Goal: Task Accomplishment & Management: Manage account settings

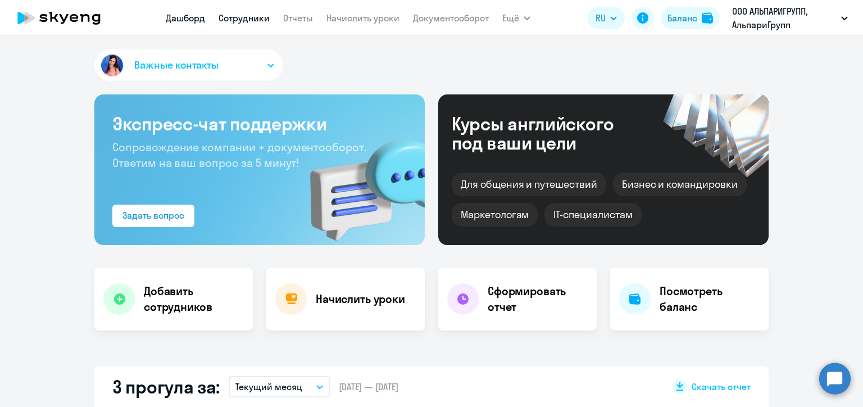
click at [243, 18] on link "Сотрудники" at bounding box center [244, 17] width 51 height 11
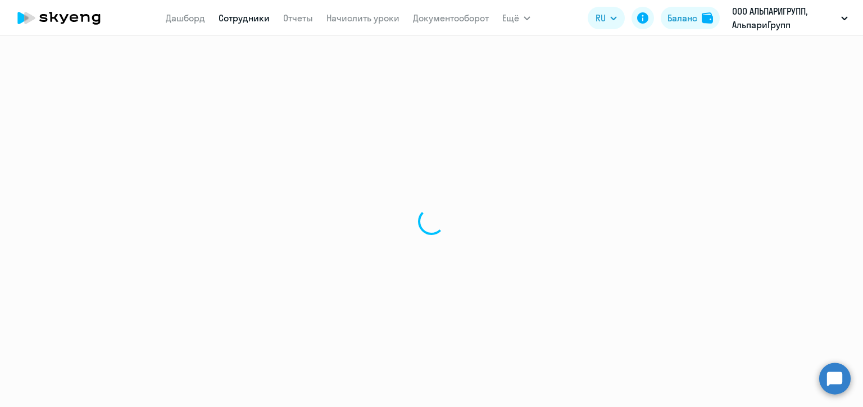
select select "30"
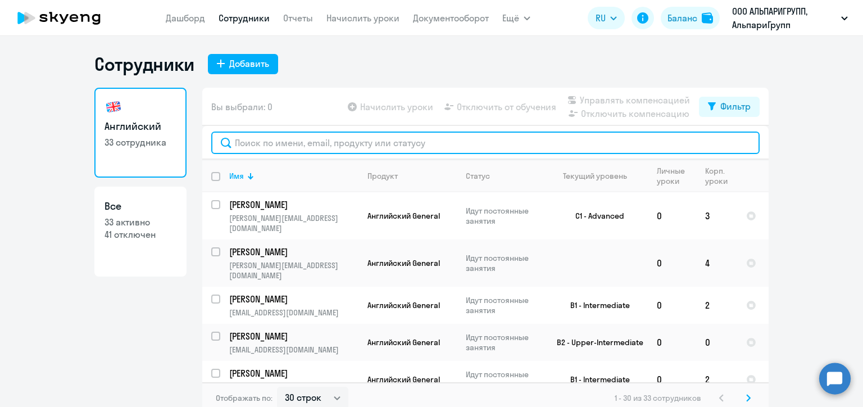
click at [295, 142] on input "text" at bounding box center [485, 143] width 549 height 22
paste input "Светлана Стубеда"
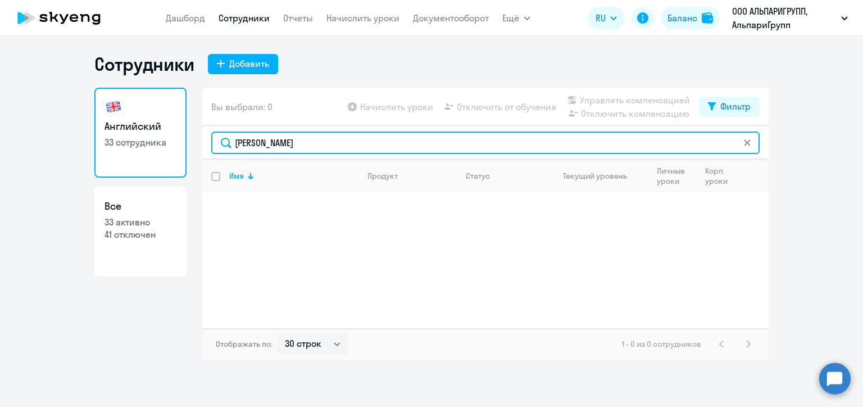
click at [274, 142] on input "Светлана Стубеда" at bounding box center [485, 143] width 549 height 22
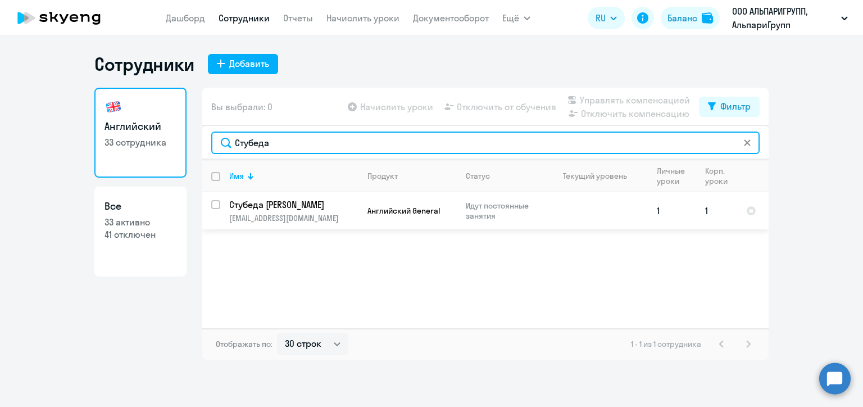
type input "Стубеда"
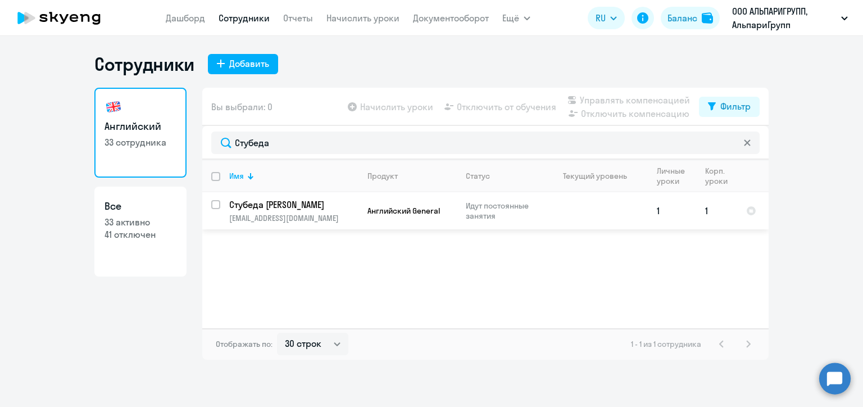
drag, startPoint x: 218, startPoint y: 203, endPoint x: 271, endPoint y: 193, distance: 54.4
click at [217, 203] on input "select row 41403953" at bounding box center [222, 211] width 22 height 22
checkbox input "true"
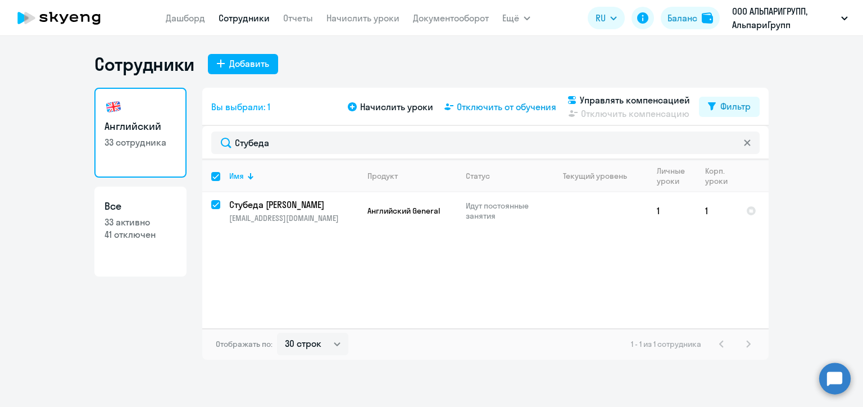
click at [496, 110] on span "Отключить от обучения" at bounding box center [506, 106] width 99 height 13
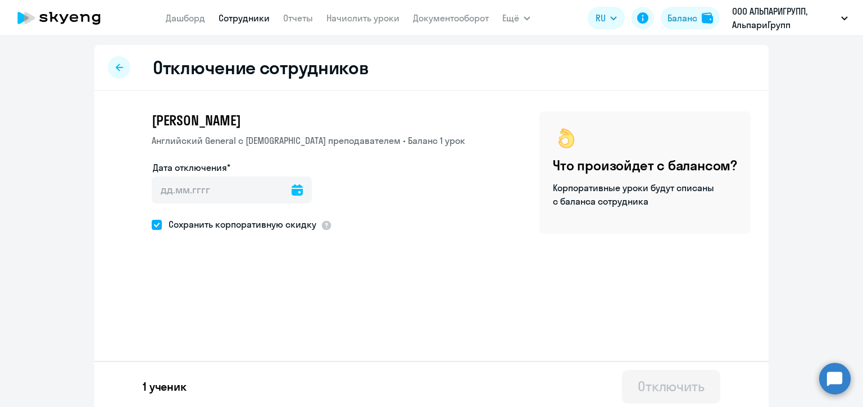
click at [292, 189] on icon at bounding box center [297, 189] width 11 height 11
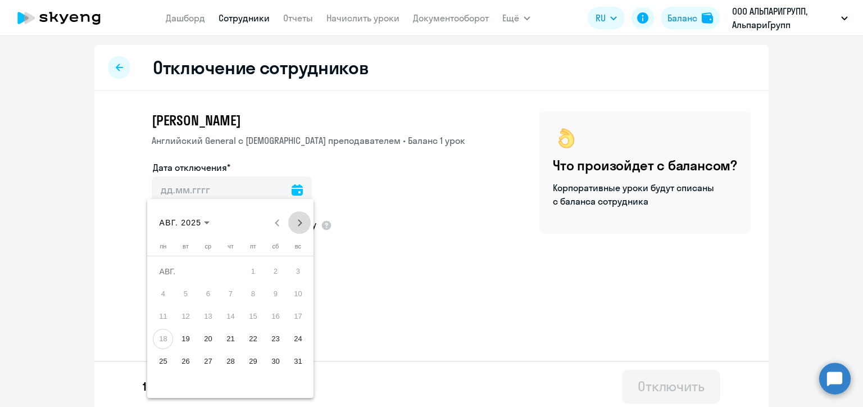
click at [297, 218] on span "Next month" at bounding box center [299, 222] width 22 height 22
click at [162, 293] on span "1" at bounding box center [163, 294] width 20 height 20
type input "01.09.2025"
type input "1.9.2025"
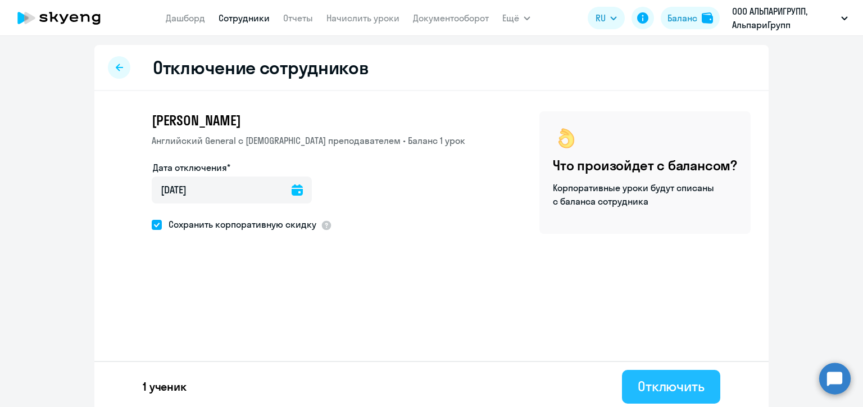
click at [679, 391] on div "Отключить" at bounding box center [671, 386] width 67 height 18
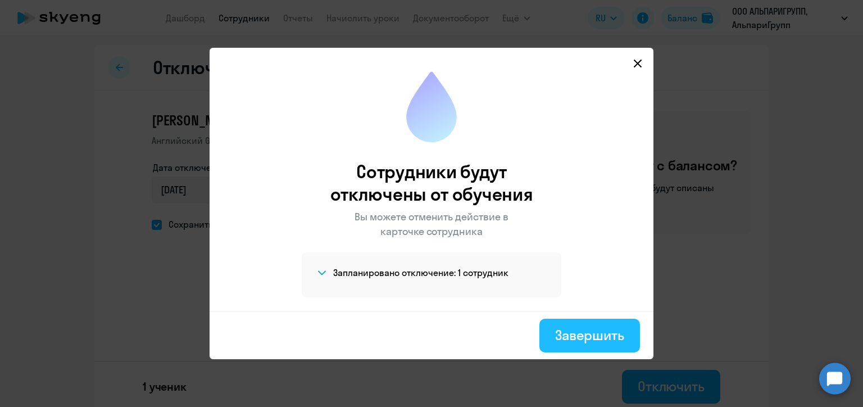
click at [600, 337] on div "Завершить" at bounding box center [589, 335] width 69 height 18
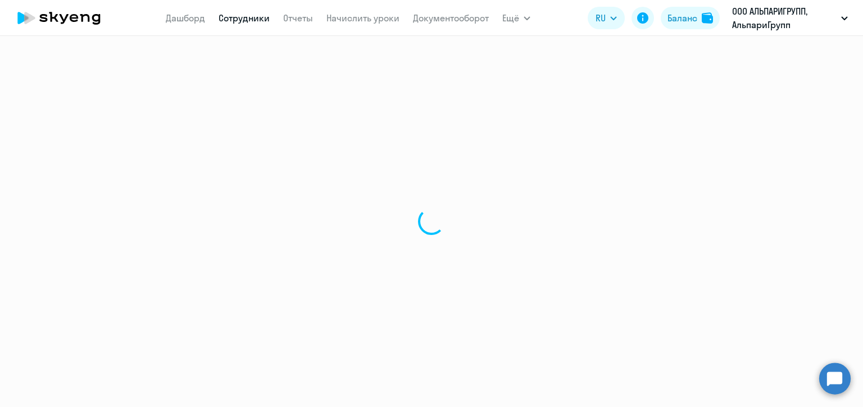
select select "30"
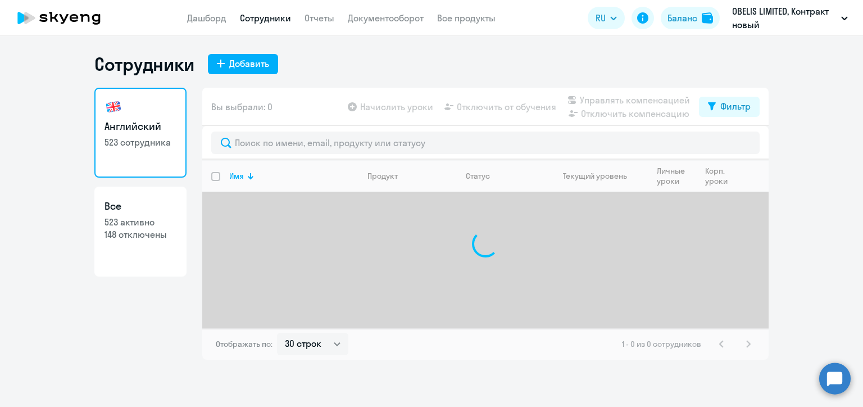
select select "30"
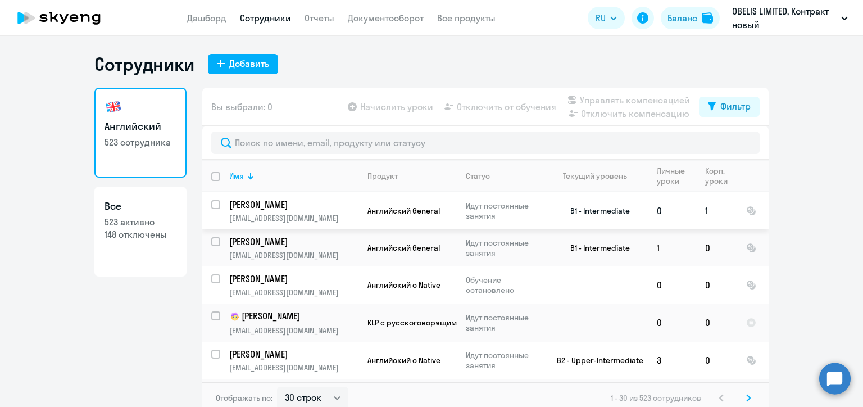
click at [212, 203] on input "select row 20521973" at bounding box center [222, 211] width 22 height 22
checkbox input "true"
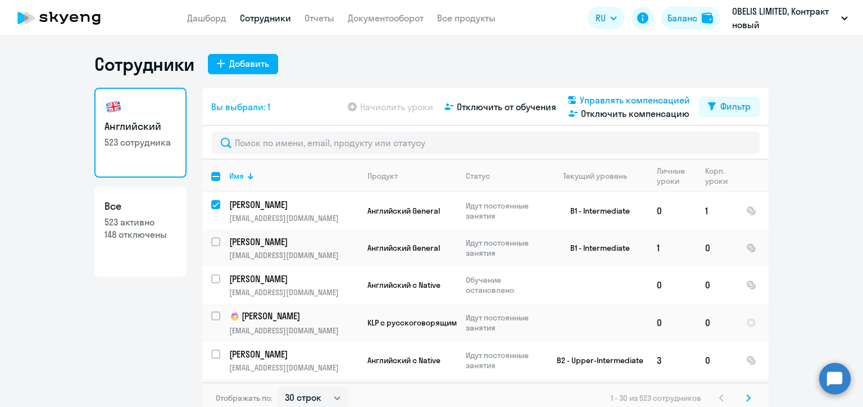
click at [608, 99] on span "Управлять компенсацией" at bounding box center [635, 99] width 110 height 13
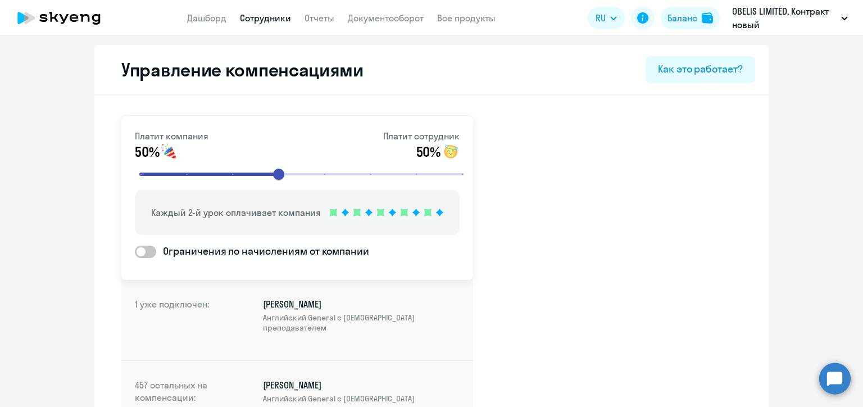
select select "30"
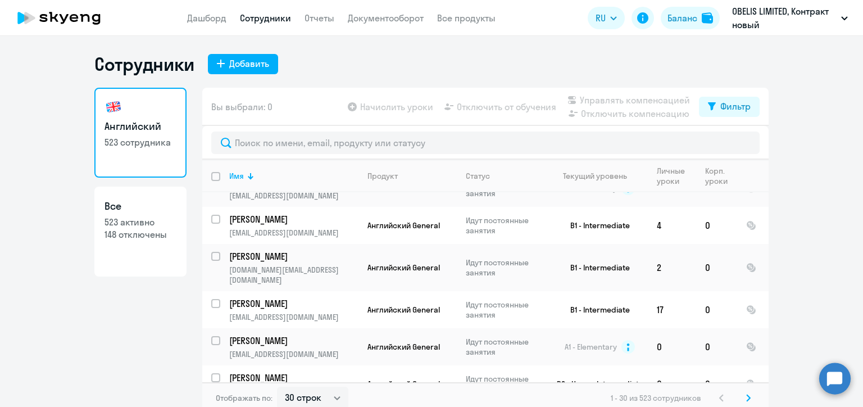
scroll to position [731, 0]
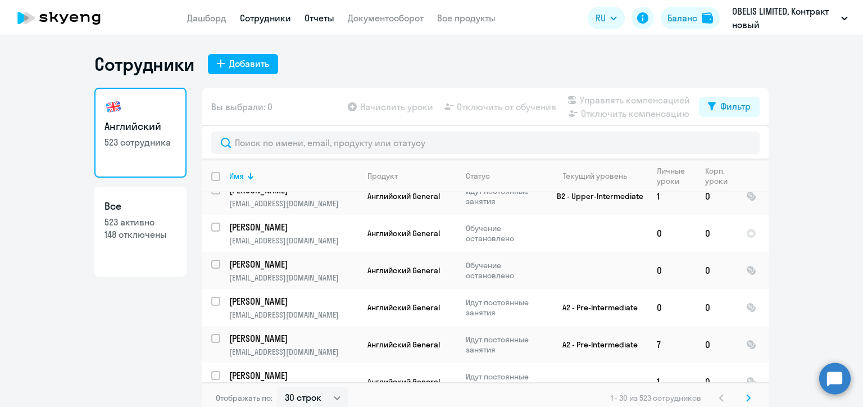
click at [314, 14] on link "Отчеты" at bounding box center [320, 17] width 30 height 11
